Goal: Navigation & Orientation: Find specific page/section

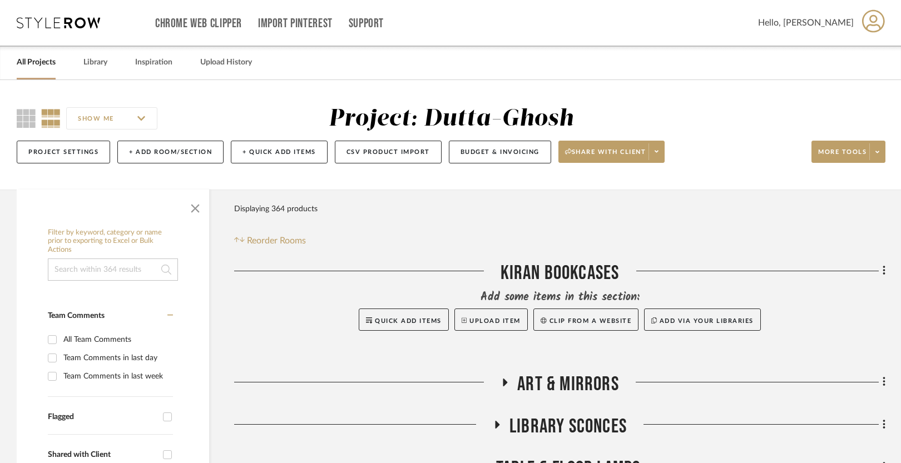
click at [37, 59] on link "All Projects" at bounding box center [36, 62] width 39 height 15
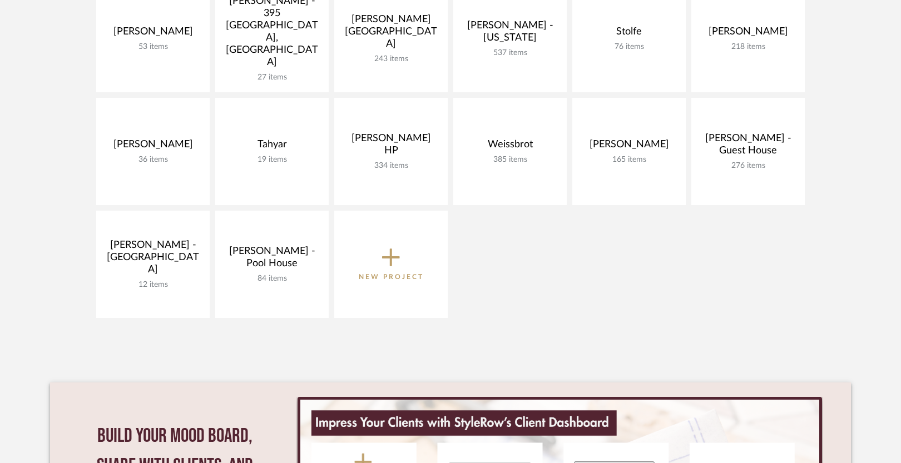
scroll to position [737, 0]
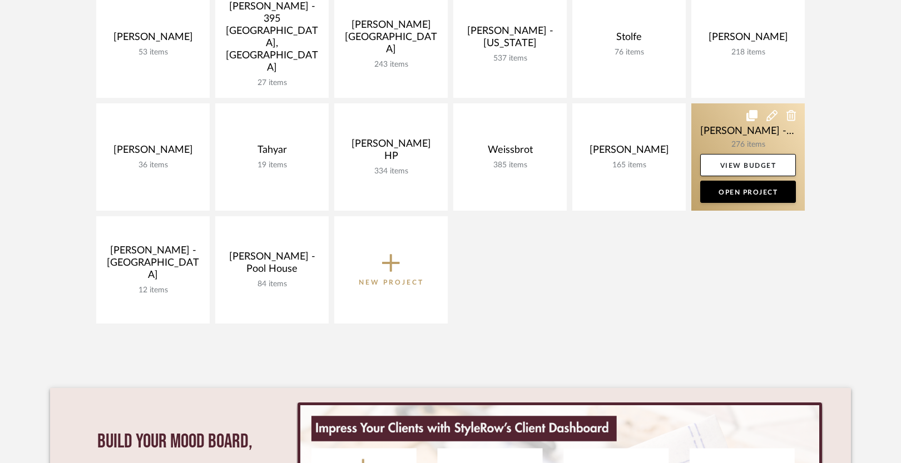
click at [720, 132] on link at bounding box center [748, 156] width 113 height 107
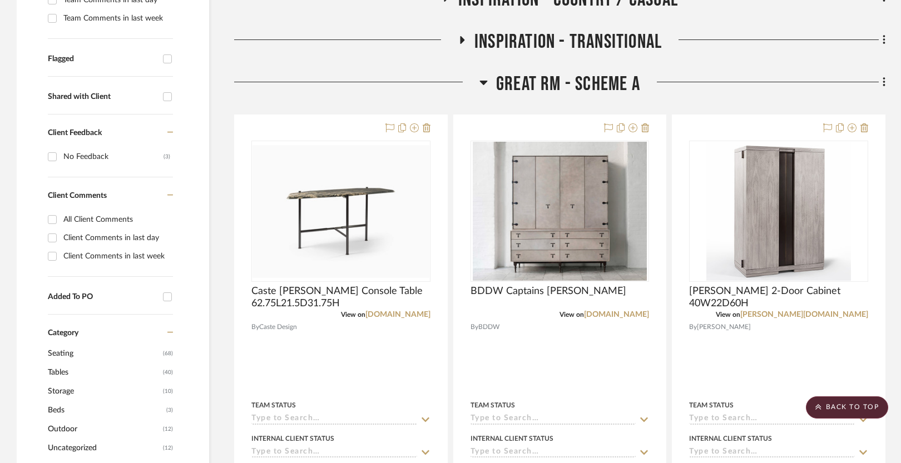
scroll to position [357, 0]
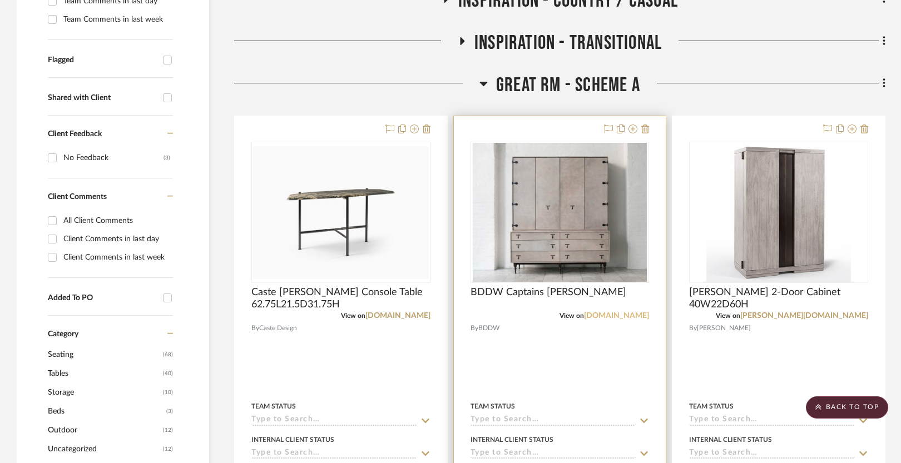
click at [627, 315] on link "[DOMAIN_NAME]" at bounding box center [616, 316] width 65 height 8
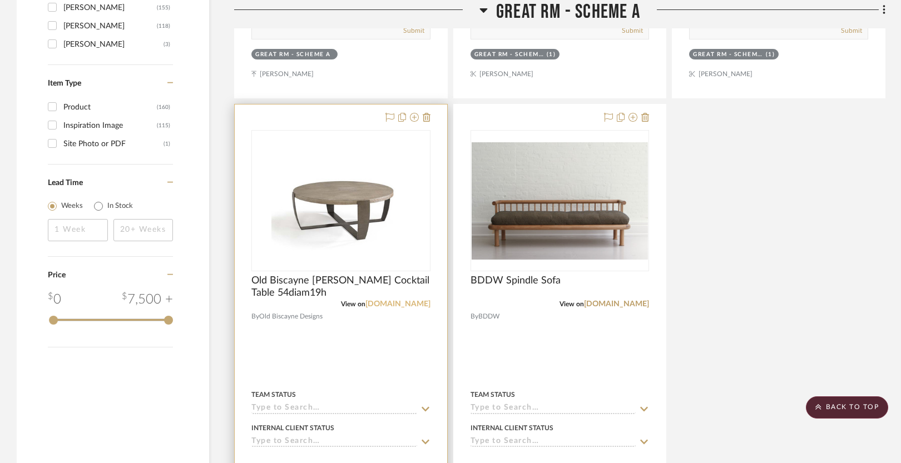
scroll to position [1358, 0]
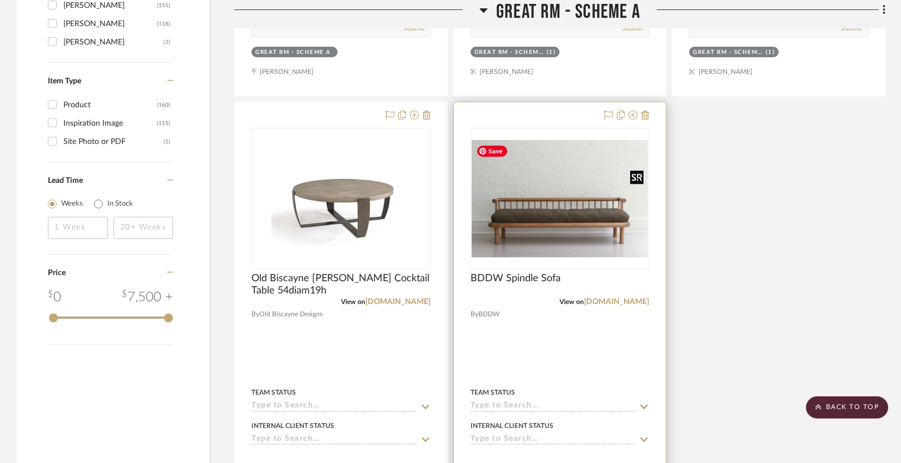
click at [541, 208] on img "0" at bounding box center [560, 198] width 177 height 117
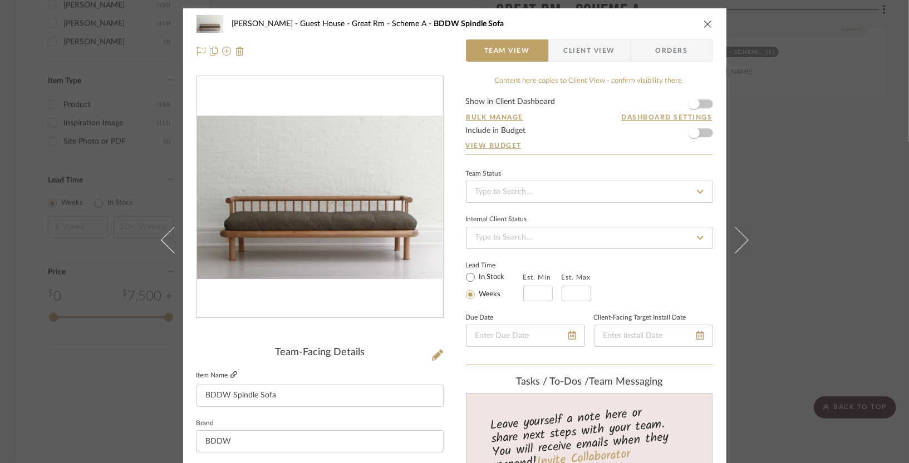
click at [230, 374] on icon at bounding box center [233, 375] width 7 height 7
